Goal: Information Seeking & Learning: Check status

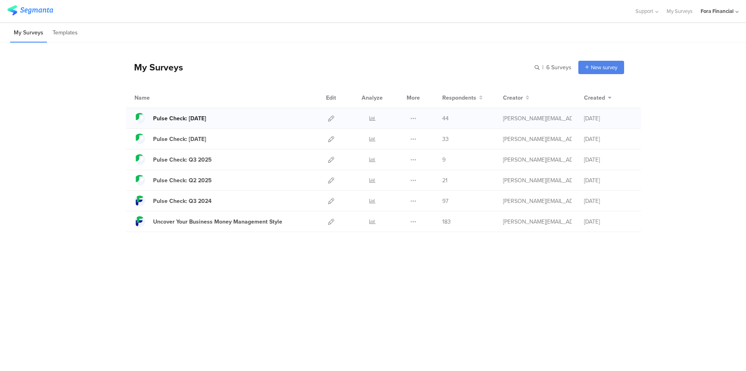
click at [186, 118] on div "Pulse Check: [DATE]" at bounding box center [179, 118] width 53 height 9
click at [373, 120] on icon at bounding box center [373, 118] width 6 height 6
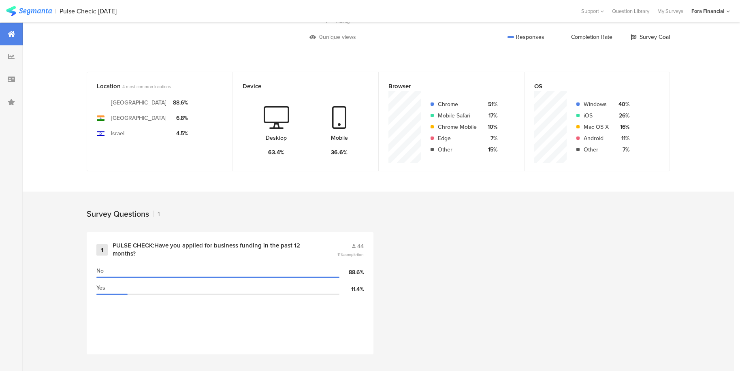
scroll to position [159, 0]
